Goal: Obtain resource: Download file/media

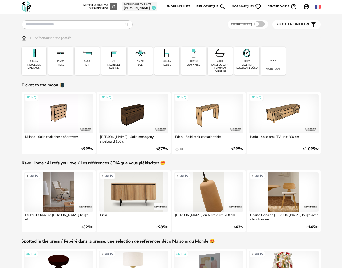
click at [119, 62] on div "75 meuble de cuisine" at bounding box center [113, 61] width 25 height 28
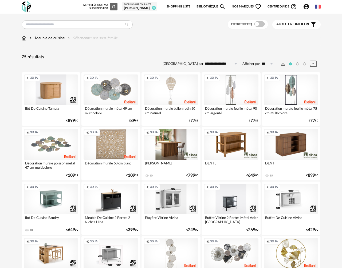
click at [53, 38] on div "Meuble de cuisine" at bounding box center [47, 37] width 36 height 5
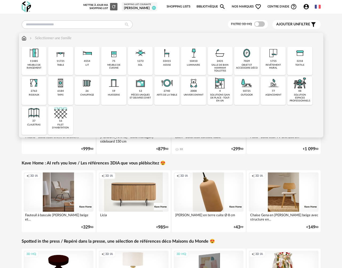
click at [114, 65] on div "meuble de cuisine" at bounding box center [114, 67] width 22 height 6
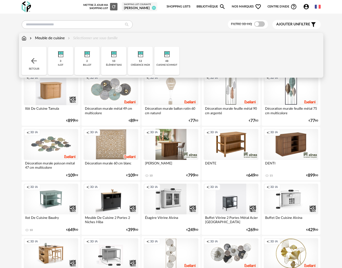
click at [167, 65] on div "cuisine schmidt" at bounding box center [166, 65] width 21 height 3
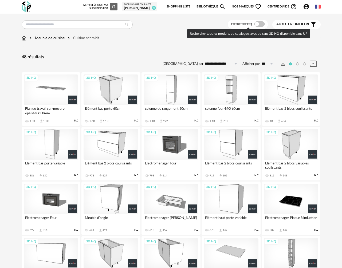
click at [259, 24] on span at bounding box center [259, 23] width 11 height 5
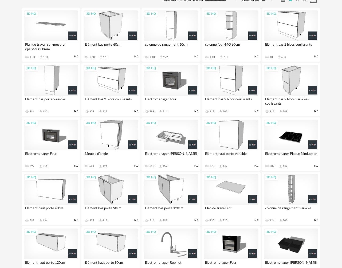
scroll to position [63, 0]
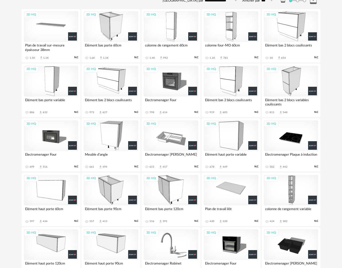
click at [112, 134] on div "3D HQ" at bounding box center [111, 135] width 55 height 31
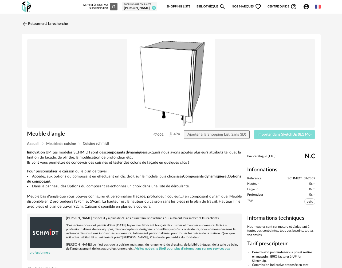
click at [269, 135] on span "Importer dans SketchUp (8,1 Mo)" at bounding box center [284, 135] width 54 height 4
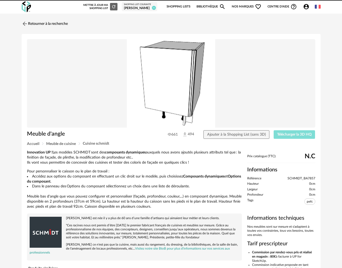
click at [283, 134] on span "Télécharger la 3D HQ" at bounding box center [294, 135] width 34 height 4
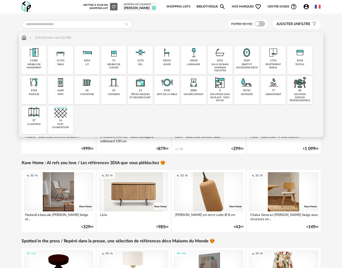
click at [109, 64] on div "meuble de cuisine" at bounding box center [114, 66] width 22 height 6
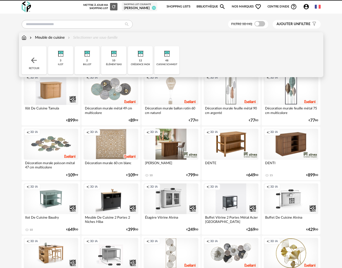
click at [167, 63] on div "cuisine schmidt" at bounding box center [166, 64] width 21 height 3
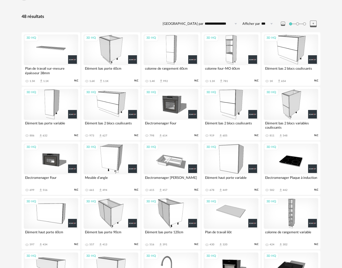
scroll to position [9, 0]
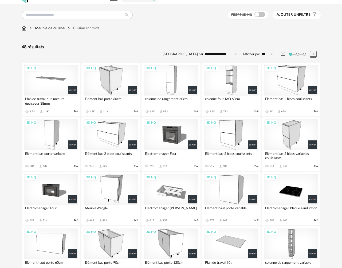
click at [224, 89] on div "3D HQ" at bounding box center [231, 80] width 55 height 31
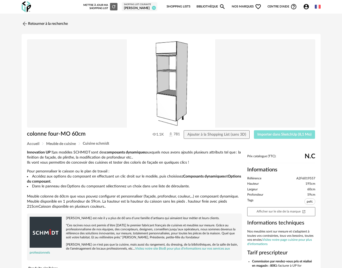
click at [269, 133] on span "Importer dans SketchUp (8,1 Mo)" at bounding box center [284, 135] width 54 height 4
click at [284, 136] on span "Télécharger la 3D HQ" at bounding box center [294, 135] width 34 height 4
click at [31, 25] on link "Retourner à la recherche" at bounding box center [43, 24] width 46 height 12
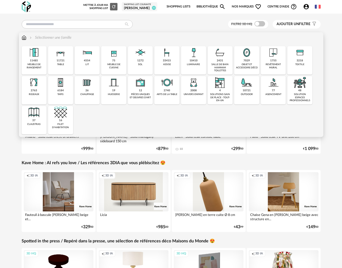
click at [117, 64] on div "meuble de cuisine" at bounding box center [114, 66] width 22 height 6
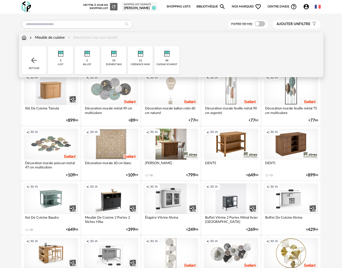
click at [170, 60] on div "48 cuisine schmidt" at bounding box center [166, 60] width 25 height 28
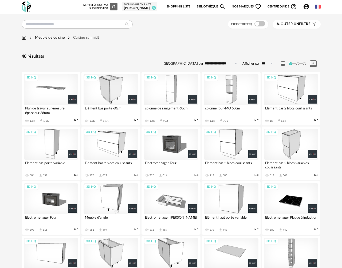
click at [108, 96] on div "3D HQ" at bounding box center [111, 89] width 55 height 31
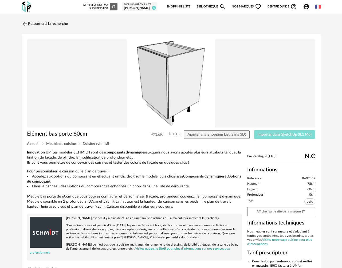
click at [257, 135] on span "Importer dans SketchUp (8,1 Mo)" at bounding box center [284, 135] width 54 height 4
click at [26, 24] on img at bounding box center [24, 24] width 8 height 8
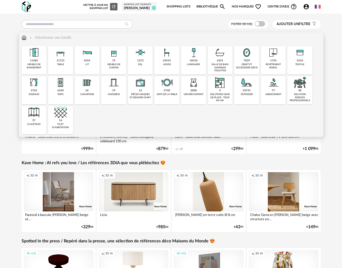
click at [121, 64] on div "meuble de cuisine" at bounding box center [114, 66] width 22 height 6
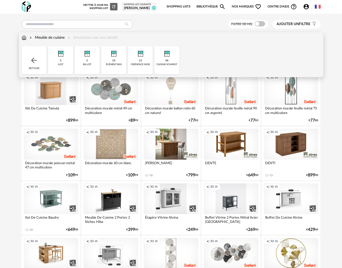
click at [168, 66] on div "48 cuisine schmidt" at bounding box center [166, 60] width 25 height 28
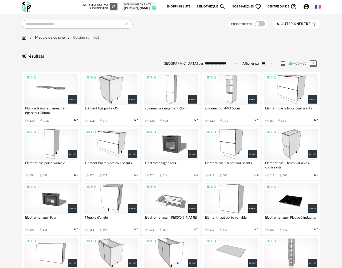
scroll to position [0, 0]
click at [110, 139] on div "3D HQ" at bounding box center [111, 143] width 55 height 31
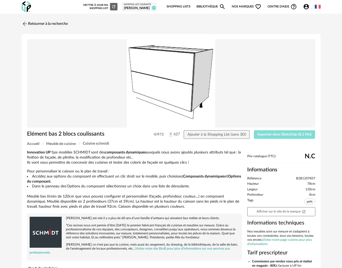
click at [257, 137] on button "Importer dans SketchUp (8,1 Mo)" at bounding box center [284, 134] width 61 height 9
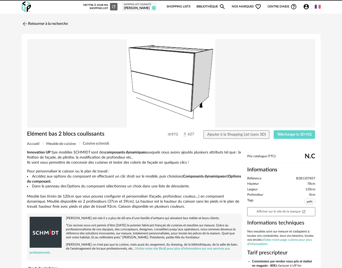
click at [48, 25] on link "Retourner à la recherche" at bounding box center [45, 24] width 46 height 12
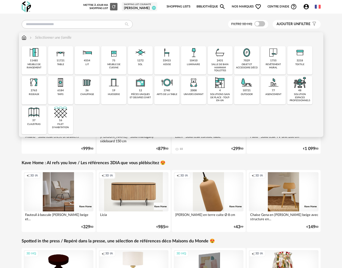
click at [113, 64] on div "meuble de cuisine" at bounding box center [114, 66] width 22 height 6
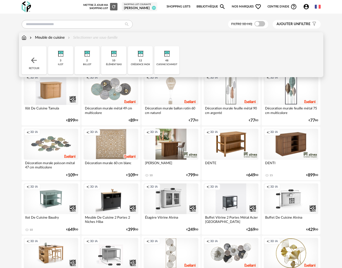
click at [167, 64] on div "cuisine schmidt" at bounding box center [166, 64] width 21 height 3
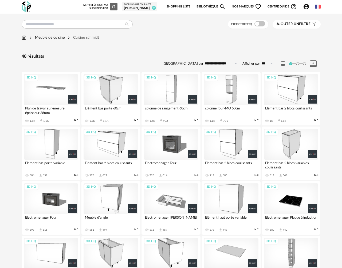
click at [59, 93] on div "3D HQ" at bounding box center [51, 89] width 55 height 31
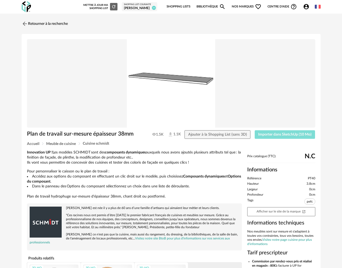
click at [259, 136] on span "Importer dans SketchUp (10 Mo)" at bounding box center [284, 135] width 53 height 4
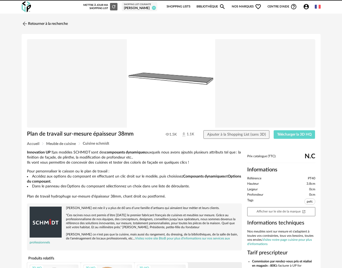
click at [44, 24] on link "Retourner à la recherche" at bounding box center [45, 24] width 46 height 12
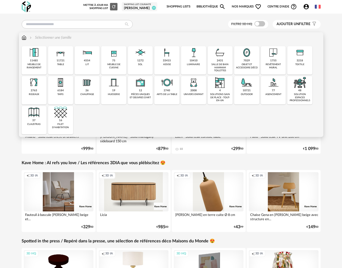
click at [119, 65] on div "meuble de cuisine" at bounding box center [114, 66] width 22 height 6
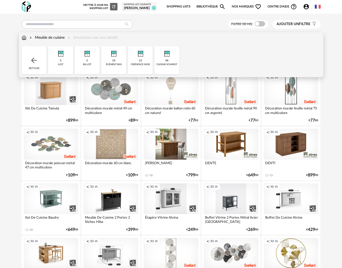
click at [173, 60] on div "48 cuisine schmidt" at bounding box center [166, 60] width 25 height 28
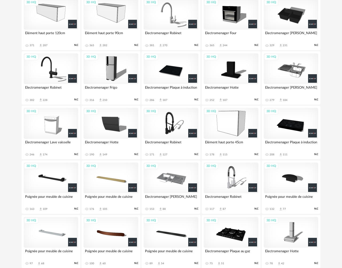
scroll to position [294, 0]
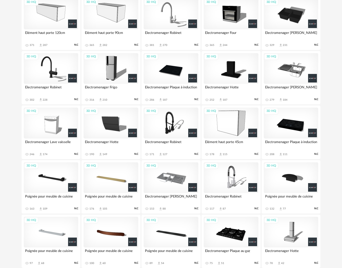
click at [231, 81] on div "3D HQ" at bounding box center [231, 68] width 55 height 31
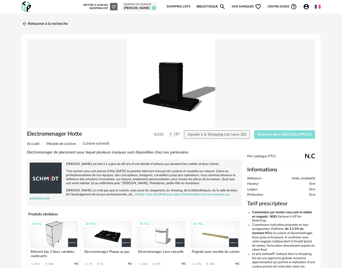
click at [262, 135] on span "Importer dans SketchUp (490 ko)" at bounding box center [285, 135] width 54 height 4
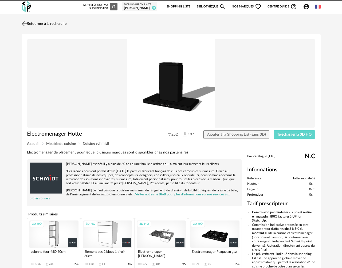
click at [28, 23] on link "Retourner à la recherche" at bounding box center [43, 24] width 46 height 12
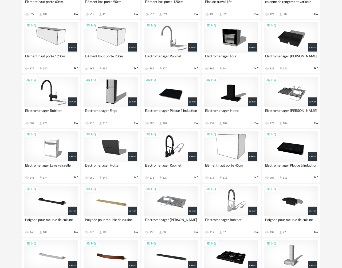
scroll to position [256, 0]
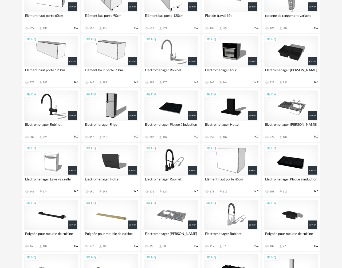
click at [171, 111] on div "3D HQ" at bounding box center [171, 105] width 55 height 31
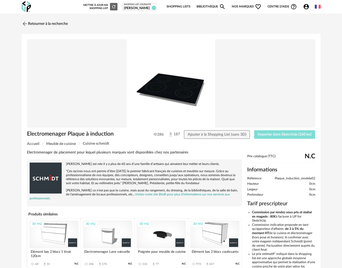
click at [281, 136] on span "Importer dans SketchUp (260 ko)" at bounding box center [285, 135] width 54 height 4
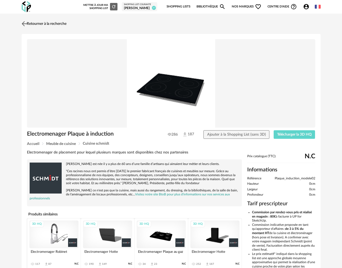
click at [46, 24] on link "Retourner à la recherche" at bounding box center [43, 24] width 46 height 12
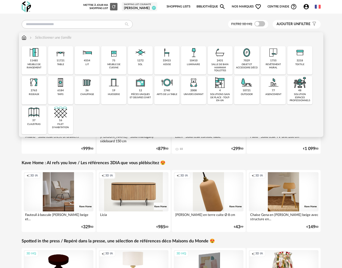
click at [120, 66] on div "meuble de cuisine" at bounding box center [114, 66] width 22 height 6
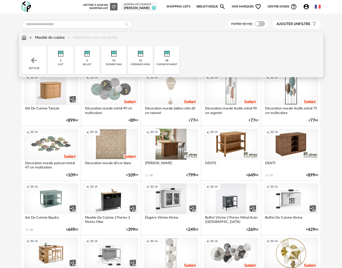
click at [169, 63] on div "cuisine schmidt" at bounding box center [166, 64] width 21 height 3
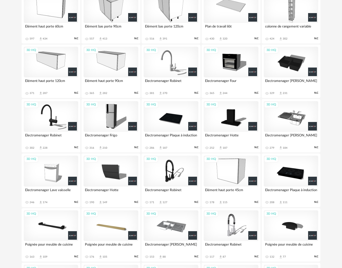
scroll to position [217, 0]
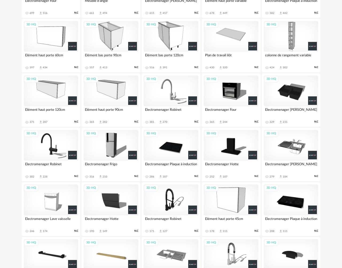
click at [284, 94] on div "3D HQ" at bounding box center [291, 91] width 55 height 31
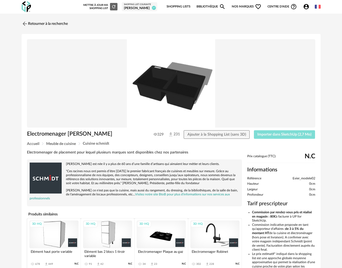
click at [262, 135] on span "Importer dans SketchUp (2,7 Mo)" at bounding box center [284, 135] width 54 height 4
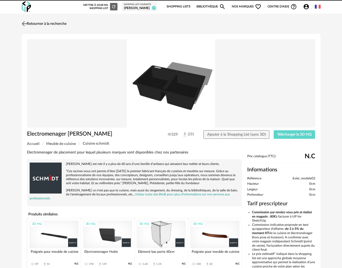
click at [25, 25] on img at bounding box center [24, 24] width 8 height 8
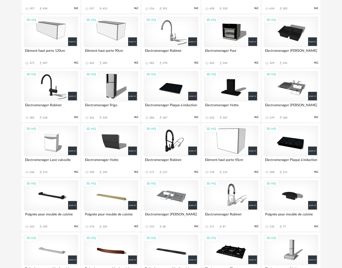
scroll to position [288, 0]
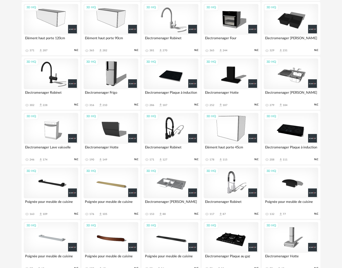
click at [230, 180] on div "3D HQ" at bounding box center [231, 183] width 55 height 31
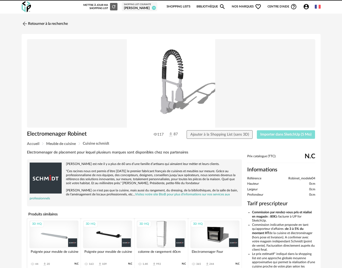
click at [267, 137] on button "Importer dans SketchUp (5 Mo)" at bounding box center [286, 134] width 58 height 9
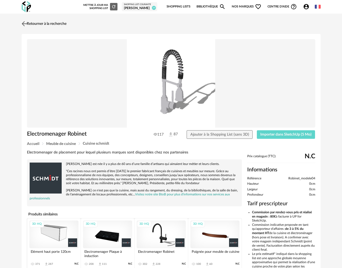
click at [39, 25] on link "Retourner à la recherche" at bounding box center [43, 24] width 46 height 12
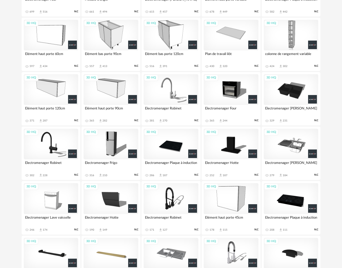
scroll to position [216, 0]
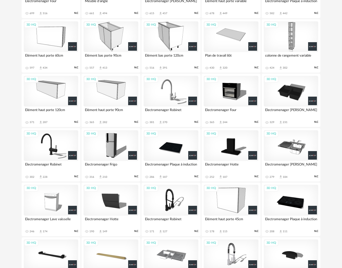
click at [225, 95] on div "3D HQ" at bounding box center [231, 91] width 55 height 31
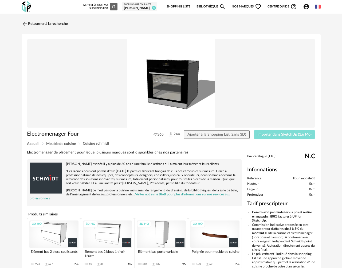
click at [275, 135] on span "Importer dans SketchUp (1,6 Mo)" at bounding box center [284, 135] width 54 height 4
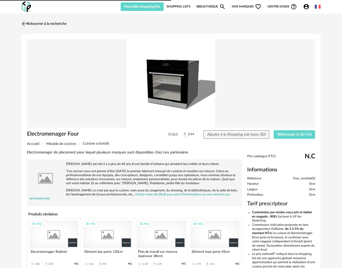
click at [35, 24] on link "Retourner à la recherche" at bounding box center [43, 24] width 46 height 12
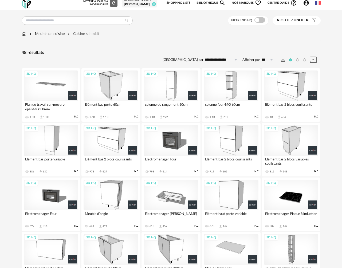
scroll to position [50, 0]
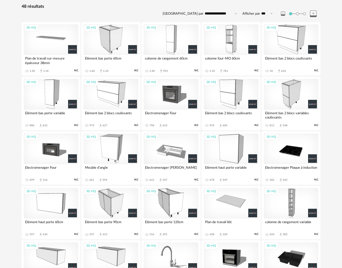
click at [52, 151] on div "3D HQ" at bounding box center [51, 148] width 55 height 31
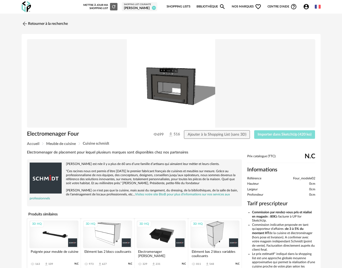
click at [273, 135] on span "Importer dans SketchUp (420 ko)" at bounding box center [285, 135] width 54 height 4
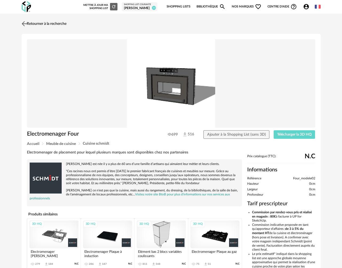
click at [47, 23] on link "Retourner à la recherche" at bounding box center [43, 24] width 46 height 12
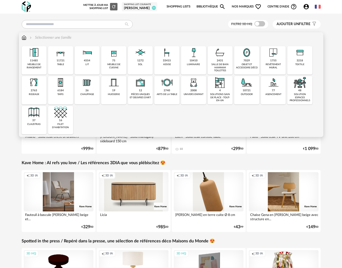
click at [107, 66] on div "meuble de cuisine" at bounding box center [114, 66] width 22 height 6
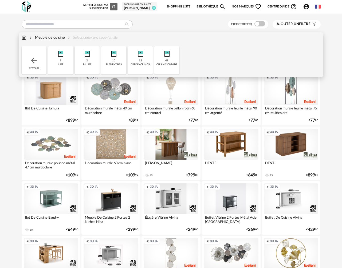
click at [171, 65] on div "cuisine schmidt" at bounding box center [166, 64] width 21 height 3
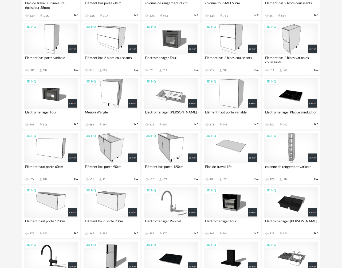
scroll to position [104, 0]
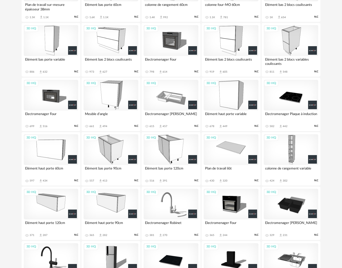
click at [232, 101] on div "3D HQ" at bounding box center [231, 95] width 55 height 31
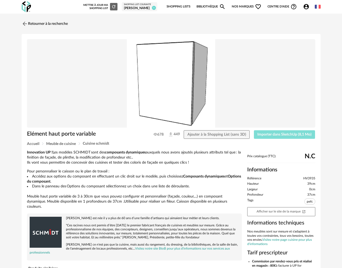
click at [262, 134] on span "Importer dans SketchUp (8,1 Mo)" at bounding box center [284, 135] width 54 height 4
click at [37, 24] on link "Retourner à la recherche" at bounding box center [43, 24] width 46 height 12
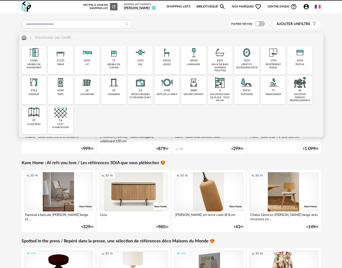
click at [112, 63] on div "meuble de cuisine" at bounding box center [114, 66] width 22 height 6
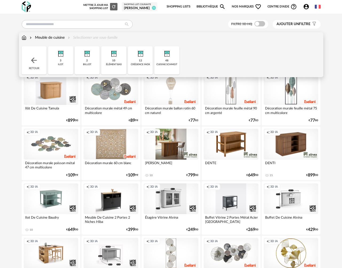
click at [171, 61] on div "48 cuisine schmidt" at bounding box center [166, 60] width 25 height 28
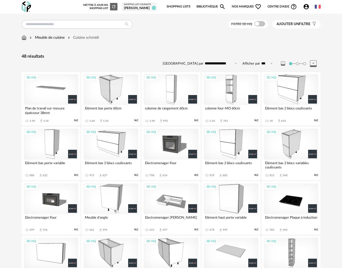
click at [232, 93] on div "3D HQ" at bounding box center [231, 89] width 55 height 31
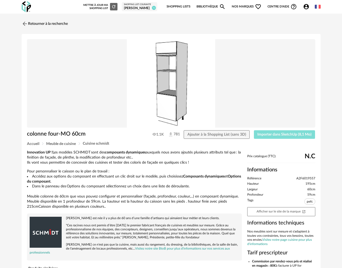
click at [278, 133] on span "Importer dans SketchUp (8,1 Mo)" at bounding box center [284, 135] width 54 height 4
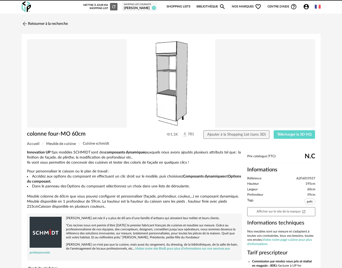
click at [43, 25] on link "Retourner à la recherche" at bounding box center [45, 24] width 46 height 12
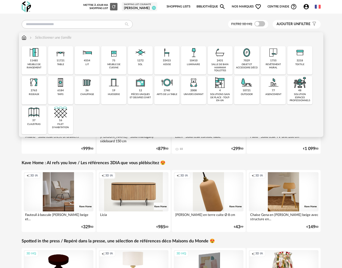
click at [292, 63] on div "3218 textile" at bounding box center [299, 60] width 25 height 28
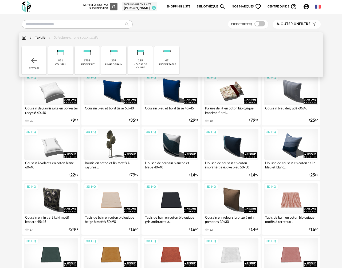
click at [41, 40] on div "Textile" at bounding box center [37, 37] width 17 height 5
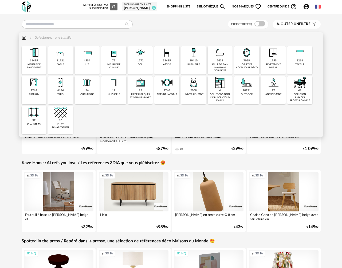
click at [296, 62] on div "3218" at bounding box center [299, 60] width 6 height 3
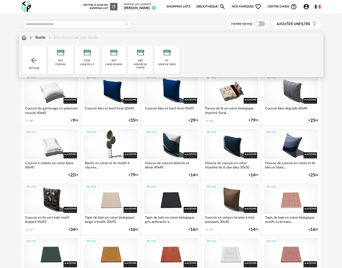
click at [32, 65] on img at bounding box center [34, 60] width 9 height 9
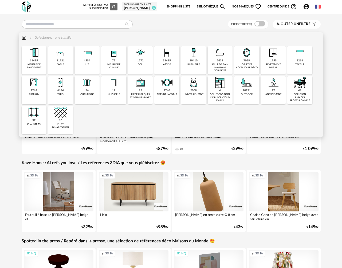
click at [30, 97] on div "2763 rideaux" at bounding box center [34, 90] width 25 height 28
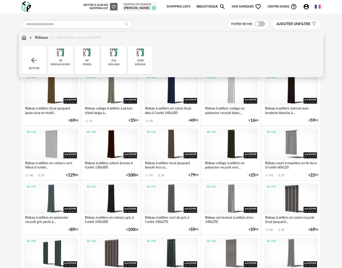
click at [109, 60] on div "316 voilages" at bounding box center [113, 60] width 25 height 28
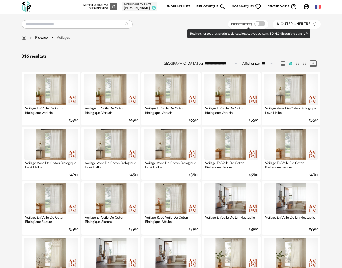
click at [263, 23] on span at bounding box center [259, 23] width 11 height 5
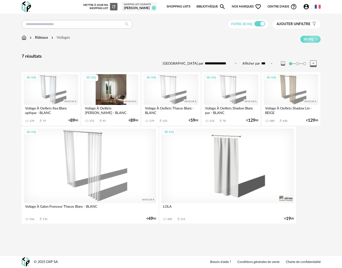
click at [112, 92] on div "3D HQ" at bounding box center [111, 89] width 55 height 31
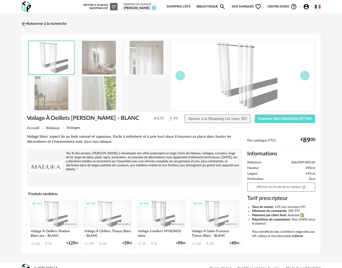
click at [25, 25] on img at bounding box center [24, 24] width 8 height 8
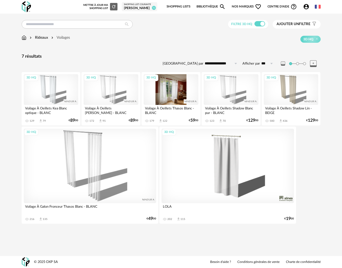
click at [166, 93] on div "3D HQ" at bounding box center [171, 89] width 55 height 31
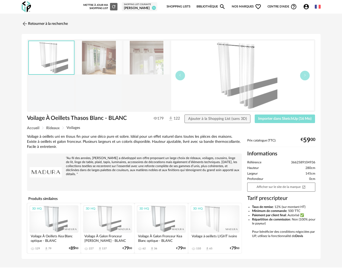
click at [270, 120] on span "Importer dans SketchUp (16 Mo)" at bounding box center [284, 119] width 53 height 4
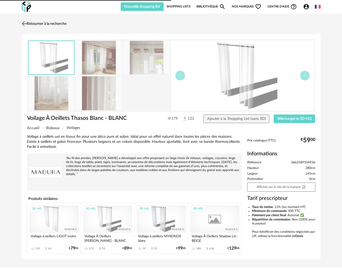
click at [54, 26] on link "Retourner à la recherche" at bounding box center [43, 24] width 46 height 12
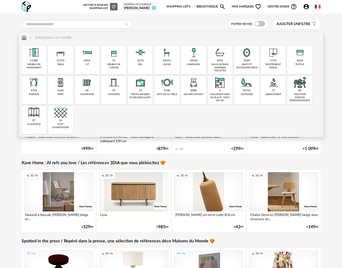
click at [32, 93] on div "rideaux" at bounding box center [34, 94] width 10 height 3
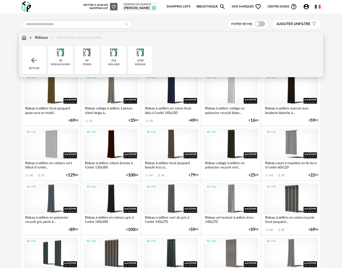
click at [92, 67] on div "69 stores" at bounding box center [87, 60] width 25 height 28
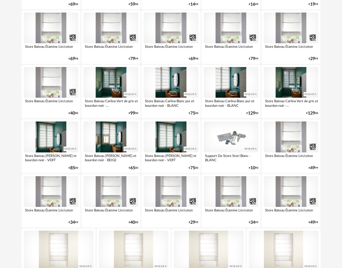
scroll to position [596, 0]
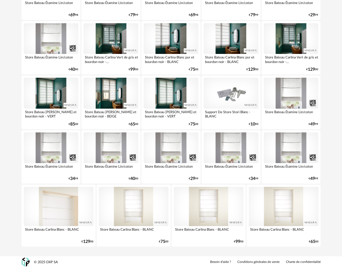
click at [65, 207] on div at bounding box center [59, 206] width 70 height 39
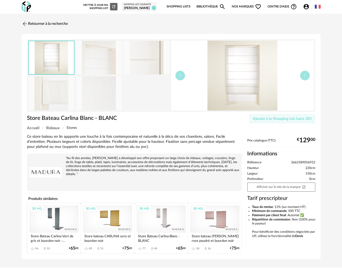
click at [265, 119] on span "Ajouter à la Shopping List (sans 3D)" at bounding box center [282, 119] width 59 height 4
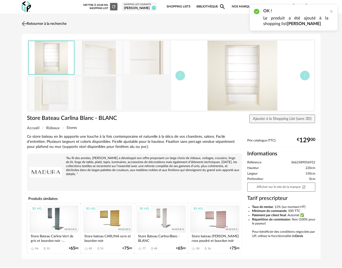
click at [54, 23] on link "Retourner à la recherche" at bounding box center [43, 24] width 46 height 12
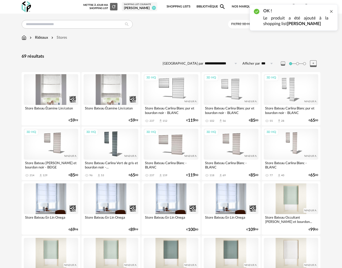
click at [331, 12] on div at bounding box center [331, 11] width 4 height 4
click at [261, 24] on span at bounding box center [259, 23] width 11 height 5
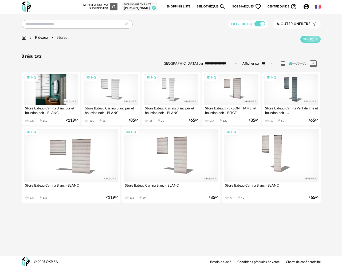
click at [54, 102] on div "3D HQ" at bounding box center [51, 89] width 55 height 31
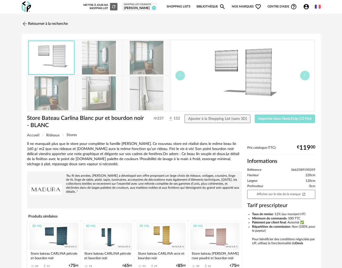
click at [262, 118] on span "Importer dans SketchUp (13 Mo)" at bounding box center [284, 119] width 53 height 4
